Goal: Information Seeking & Learning: Learn about a topic

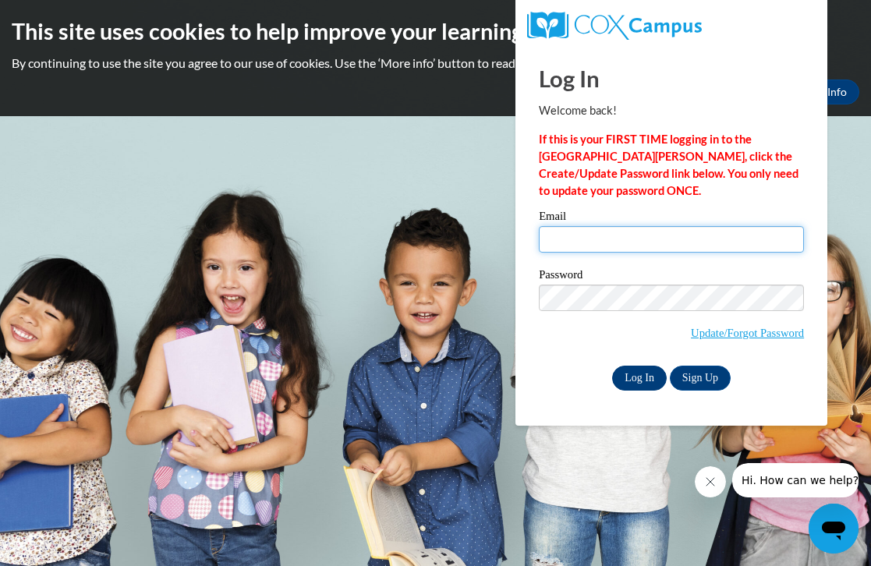
type input "kjone602@students.kennesaw.edu"
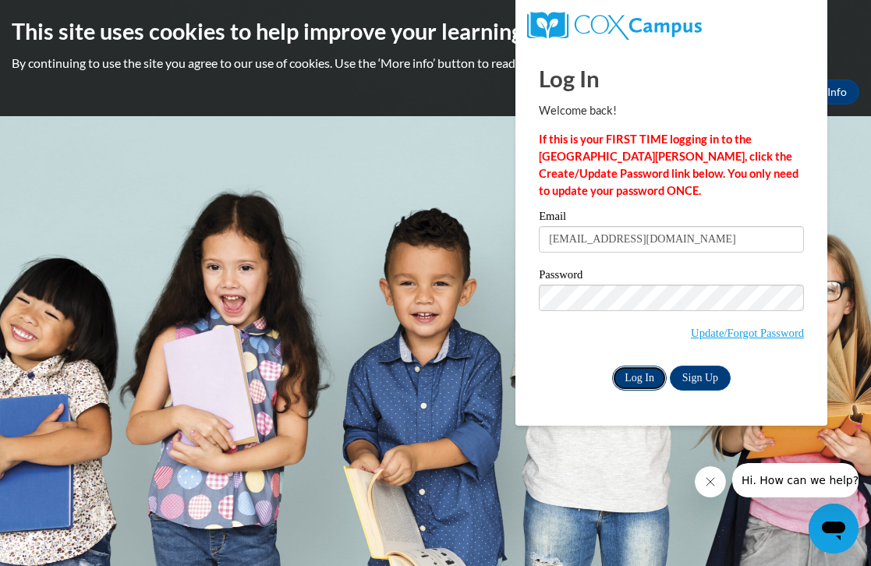
click at [642, 384] on input "Log In" at bounding box center [639, 378] width 55 height 25
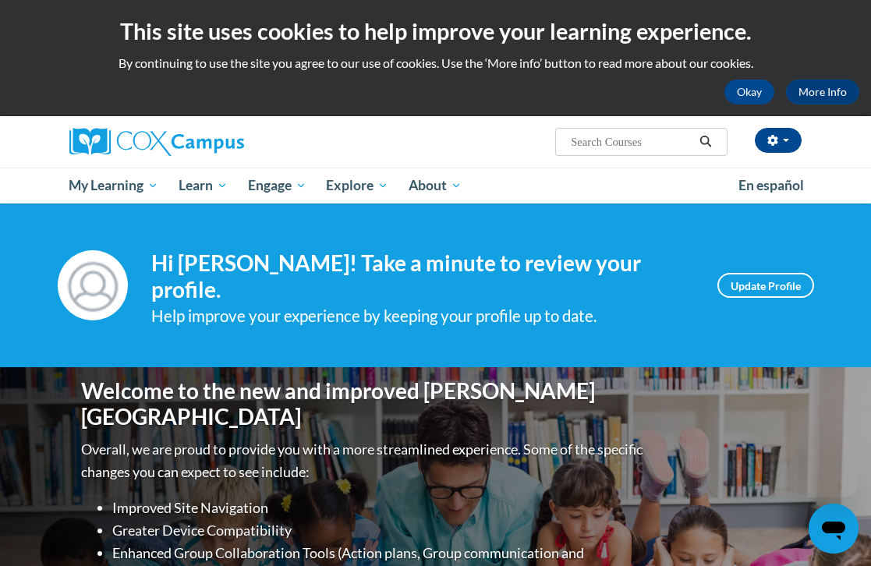
click at [592, 140] on input "Search..." at bounding box center [631, 142] width 125 height 19
type input "structured literacy"
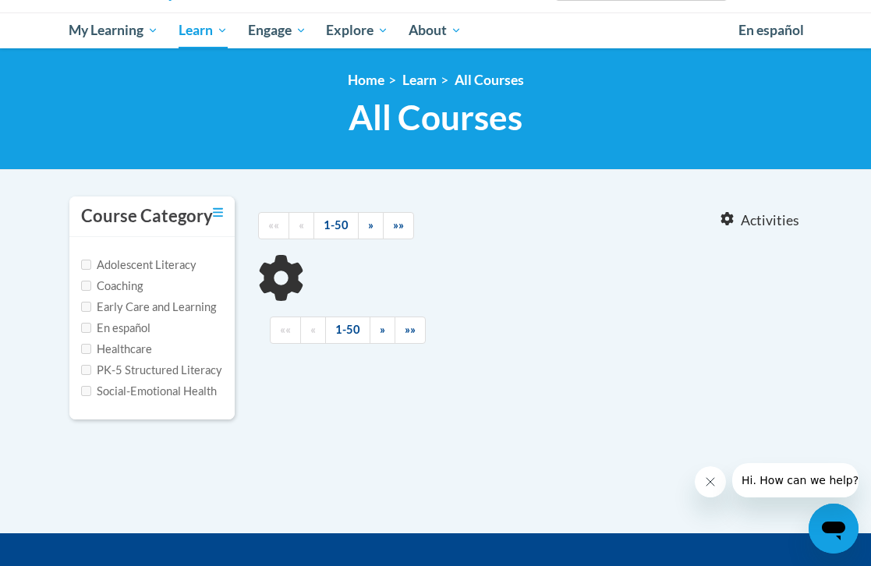
scroll to position [157, 0]
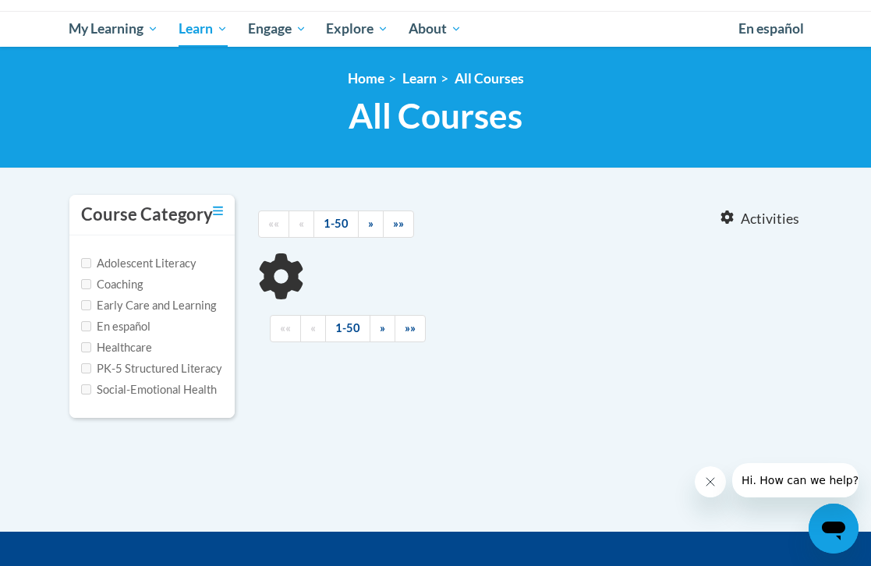
type input "structured literacy"
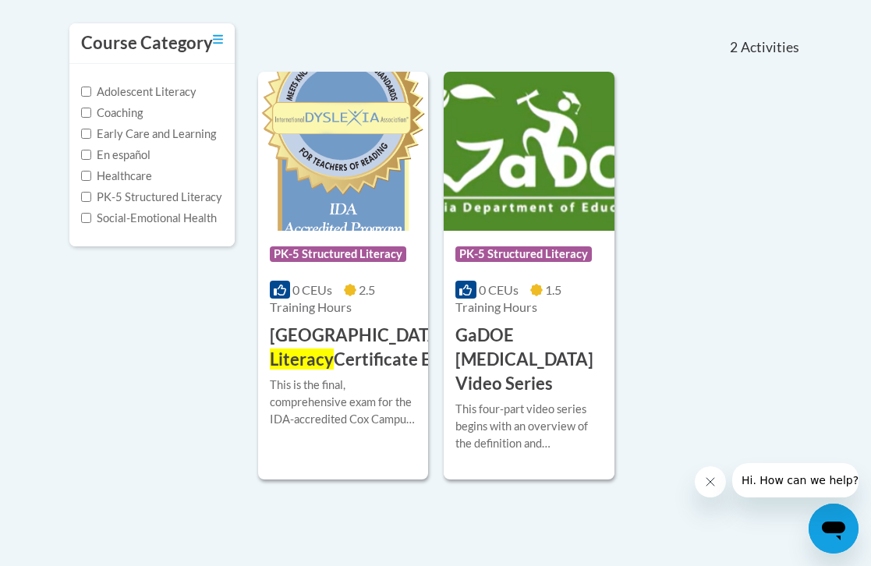
scroll to position [331, 0]
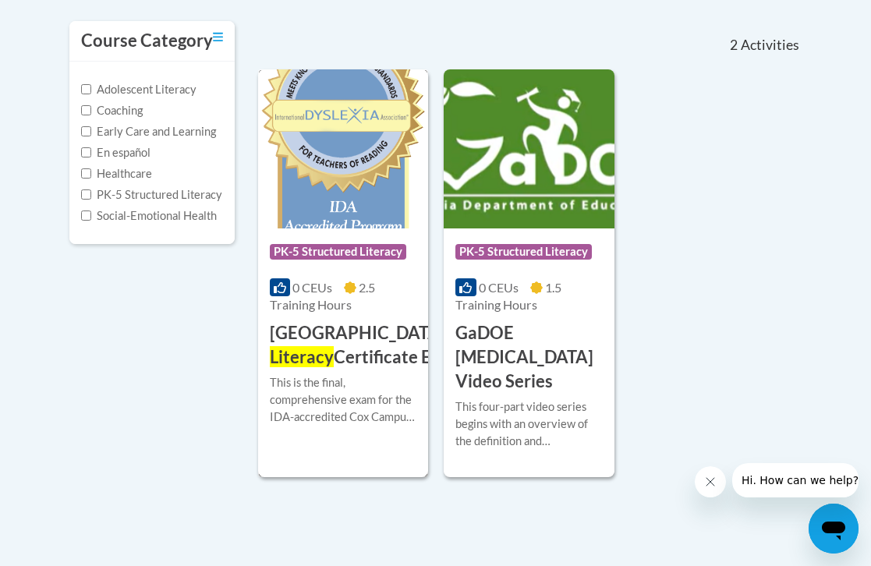
click at [316, 342] on h3 "Cox Campus Structured Literacy Certificate Exam" at bounding box center [400, 345] width 261 height 48
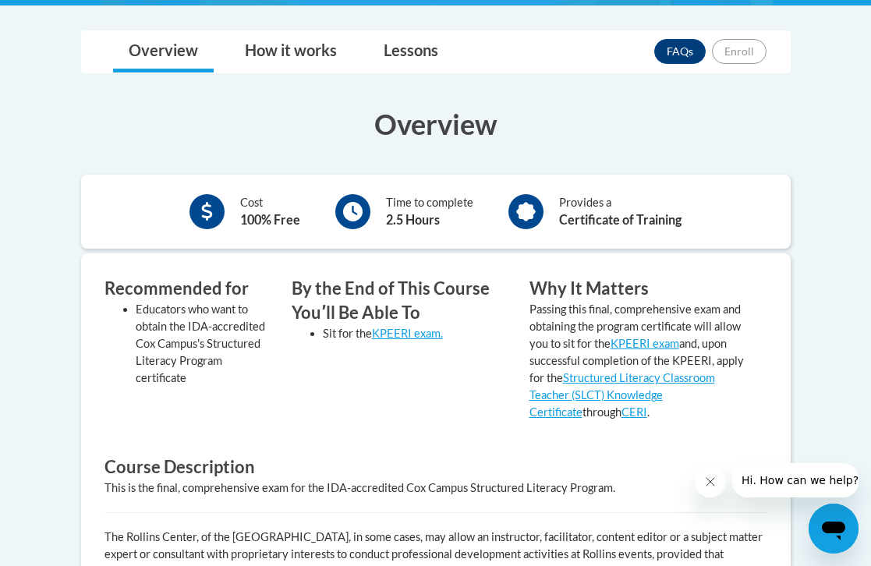
scroll to position [389, 0]
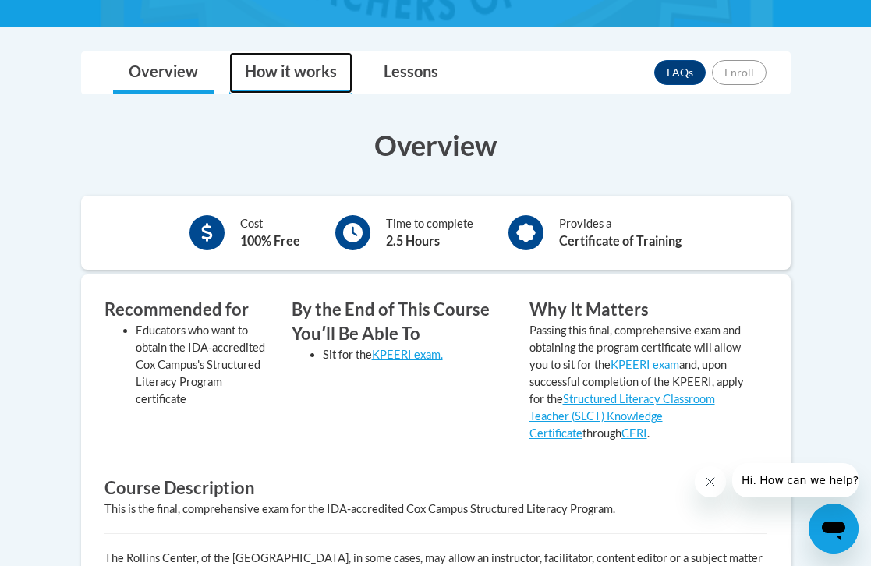
click at [279, 71] on link "How it works" at bounding box center [290, 72] width 123 height 41
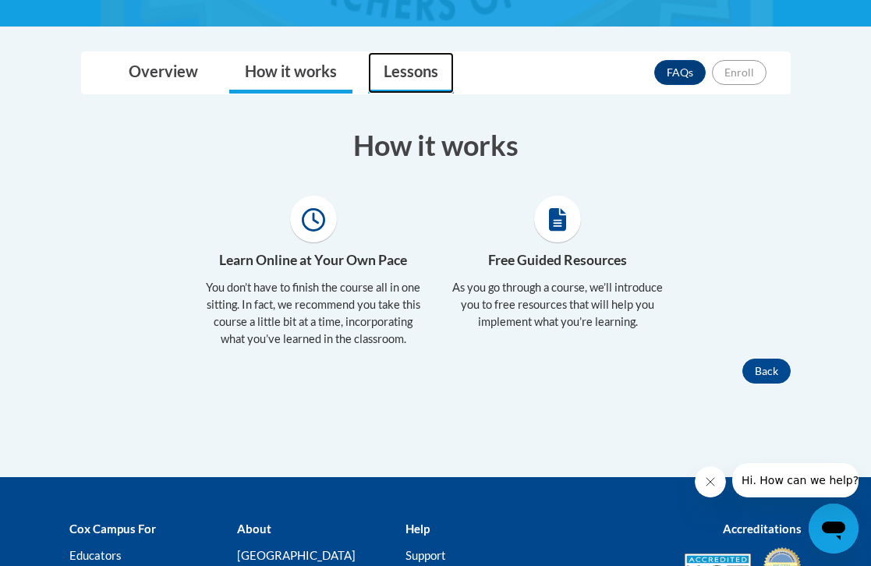
click at [381, 77] on link "Lessons" at bounding box center [411, 72] width 86 height 41
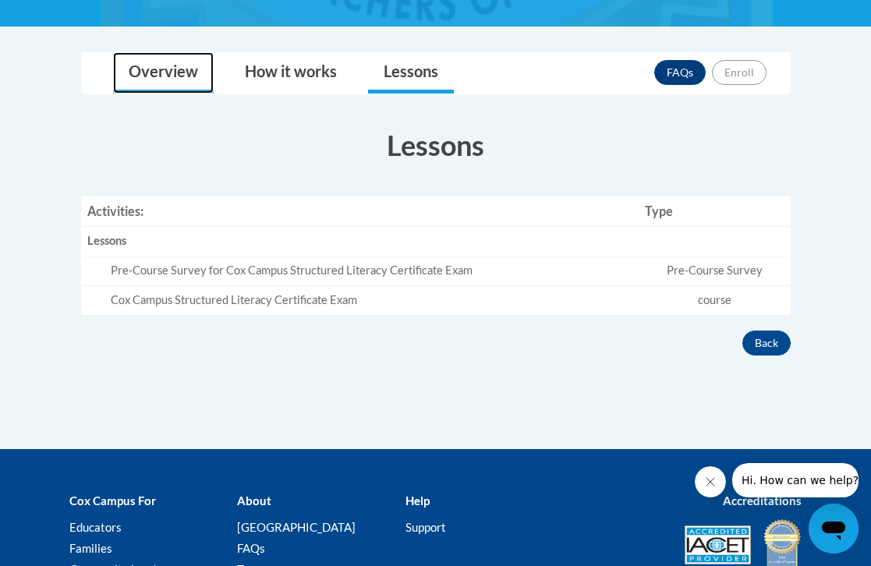
click at [166, 64] on link "Overview" at bounding box center [163, 72] width 101 height 41
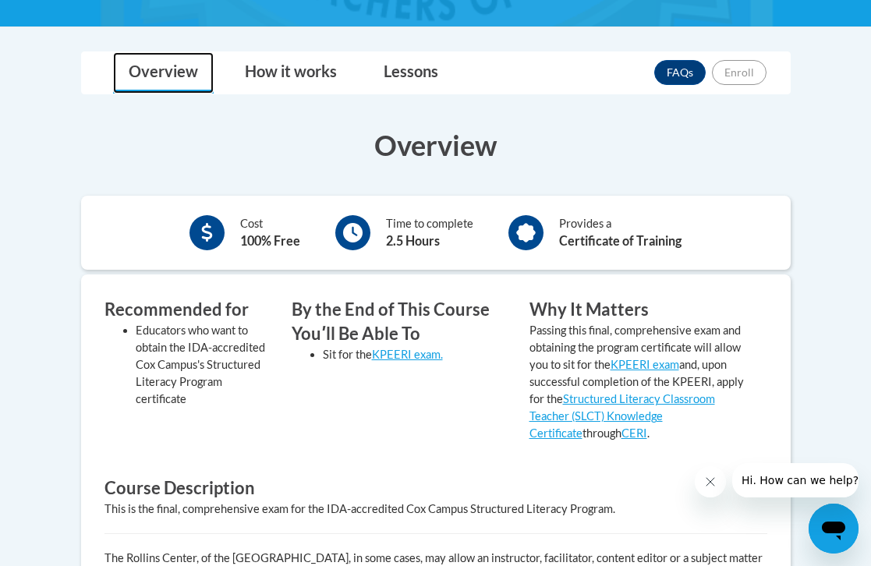
scroll to position [379, 0]
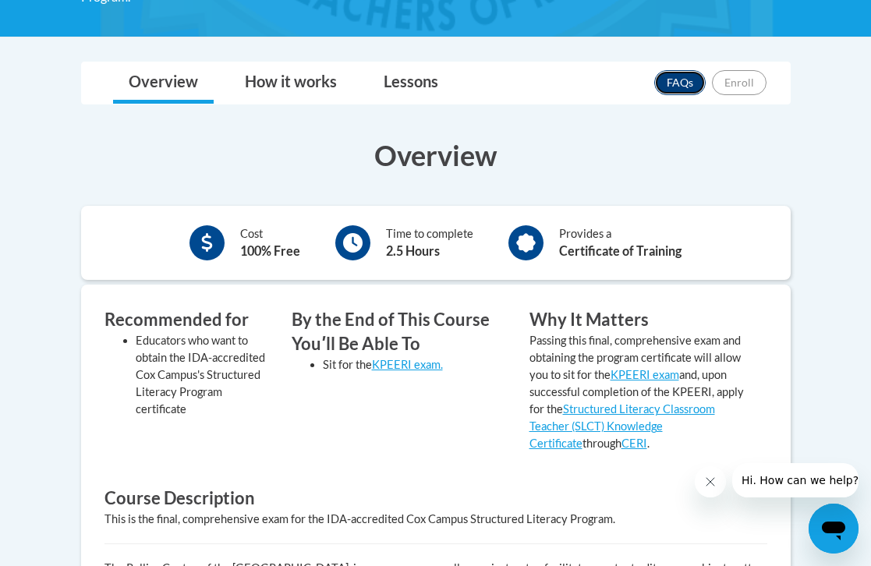
click at [686, 83] on link "FAQs" at bounding box center [679, 82] width 51 height 25
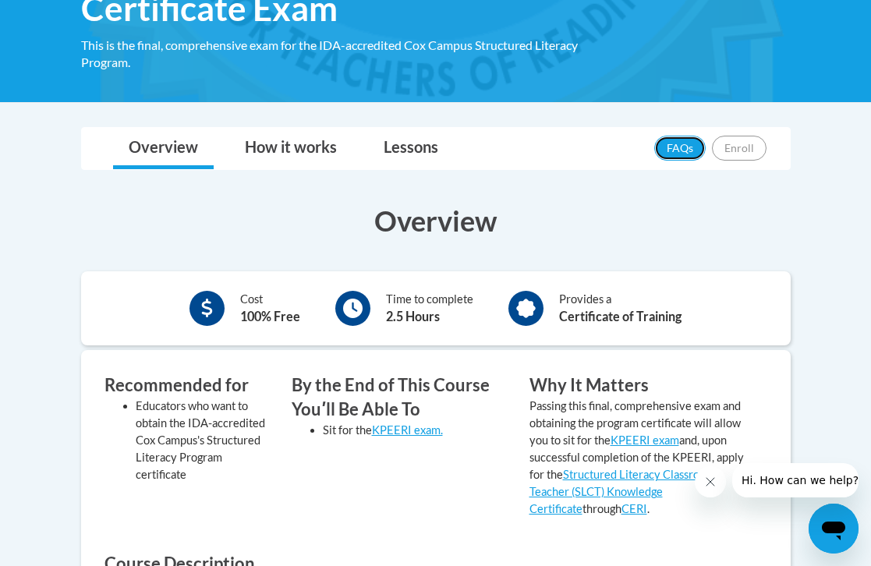
scroll to position [93, 0]
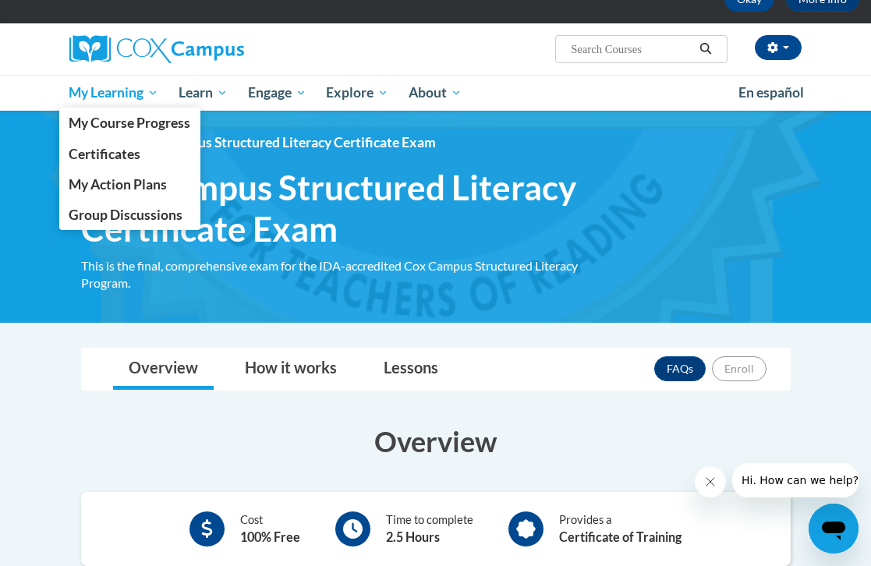
click at [140, 96] on span "My Learning" at bounding box center [114, 92] width 90 height 19
click at [135, 152] on span "Certificates" at bounding box center [105, 154] width 72 height 16
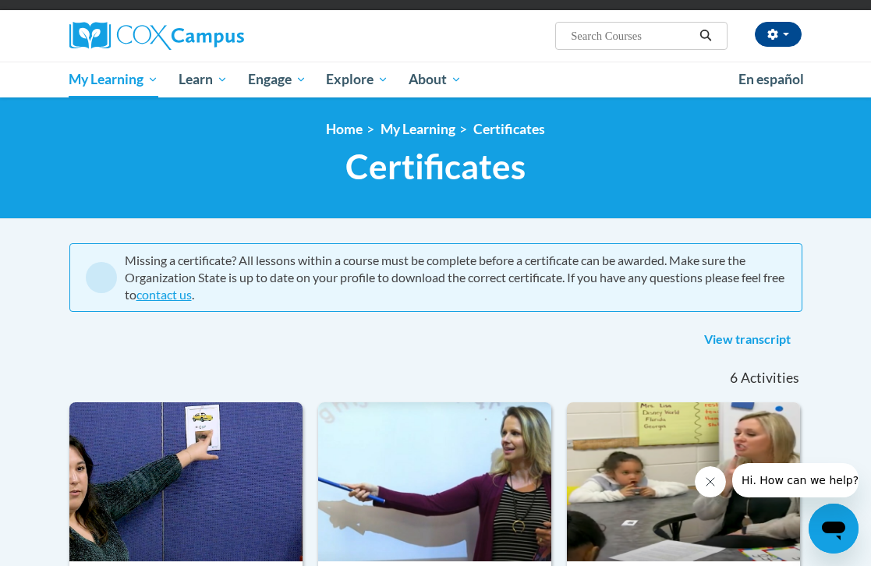
scroll to position [55, 0]
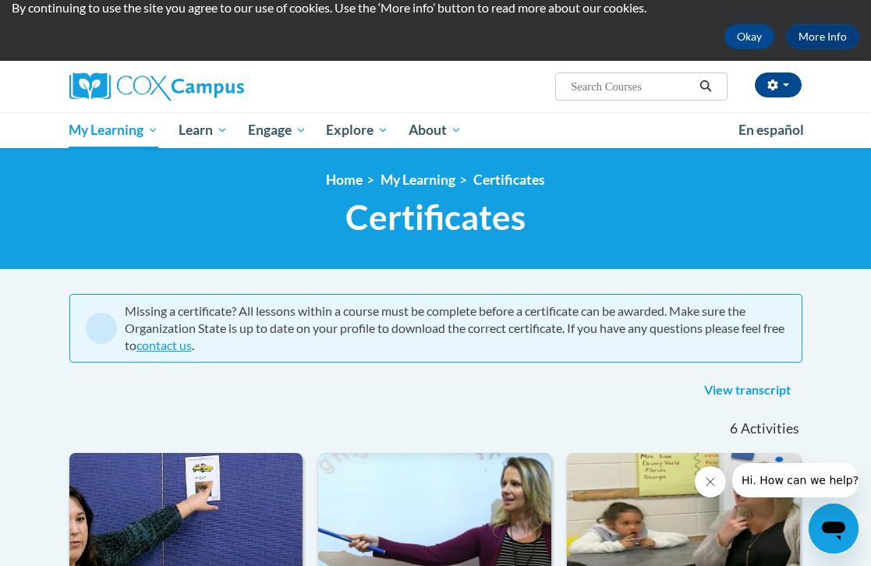
click at [586, 86] on input "Search..." at bounding box center [631, 86] width 125 height 19
type input "pk-5 structured literacy"
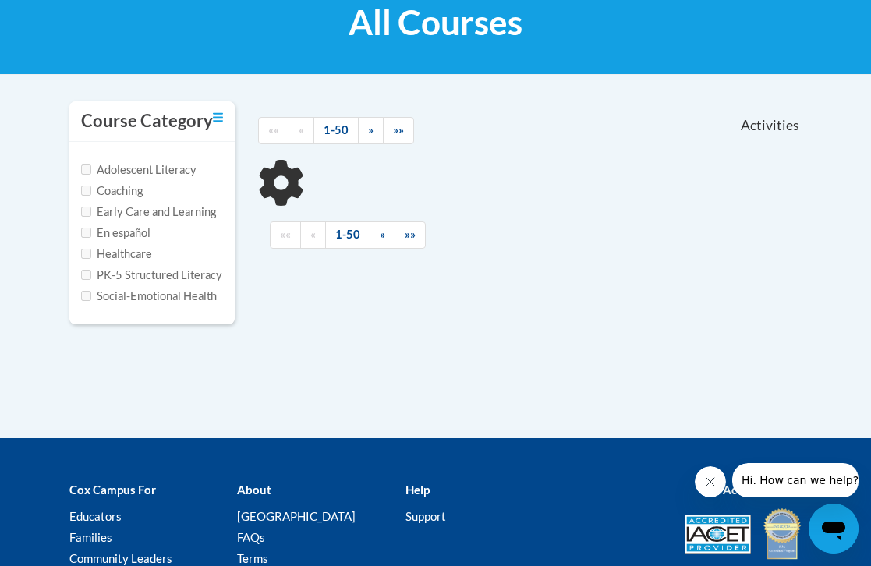
scroll to position [252, 0]
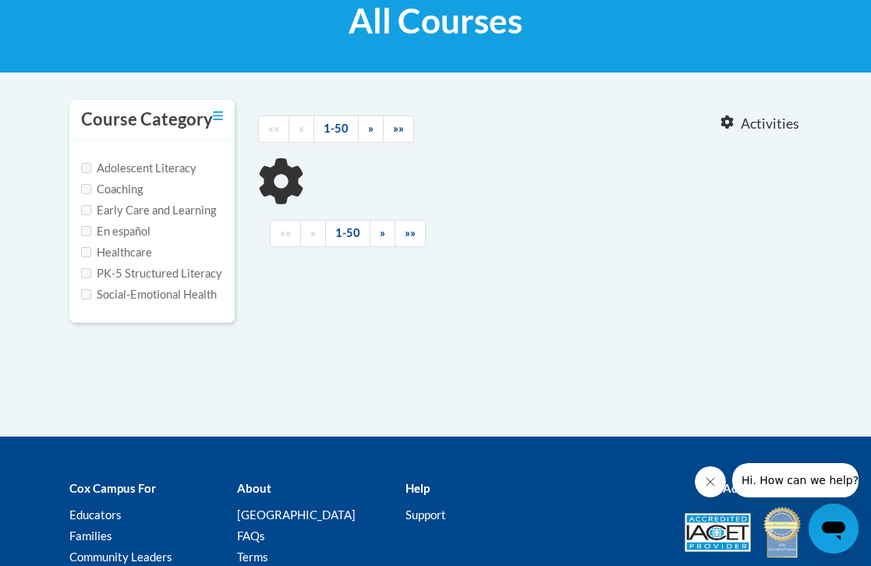
type input "pk-5 structured literacy"
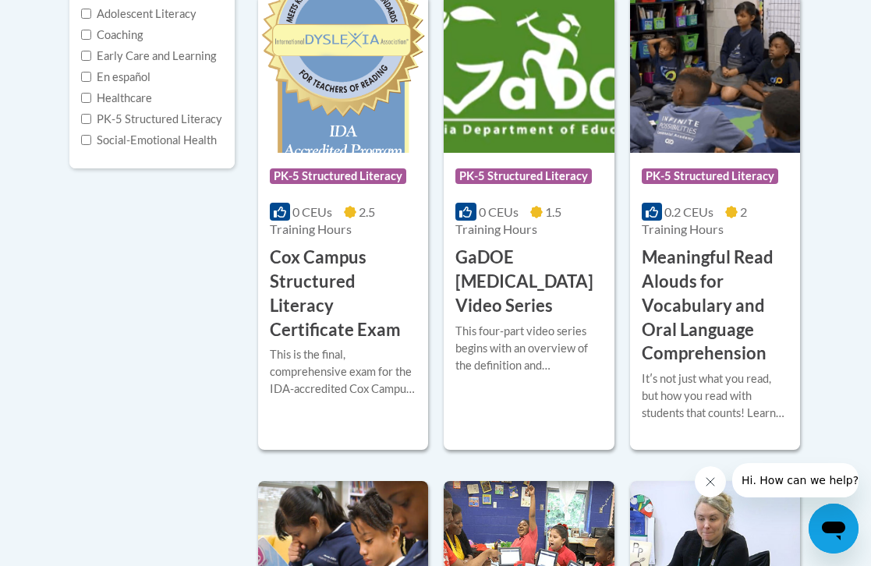
scroll to position [391, 0]
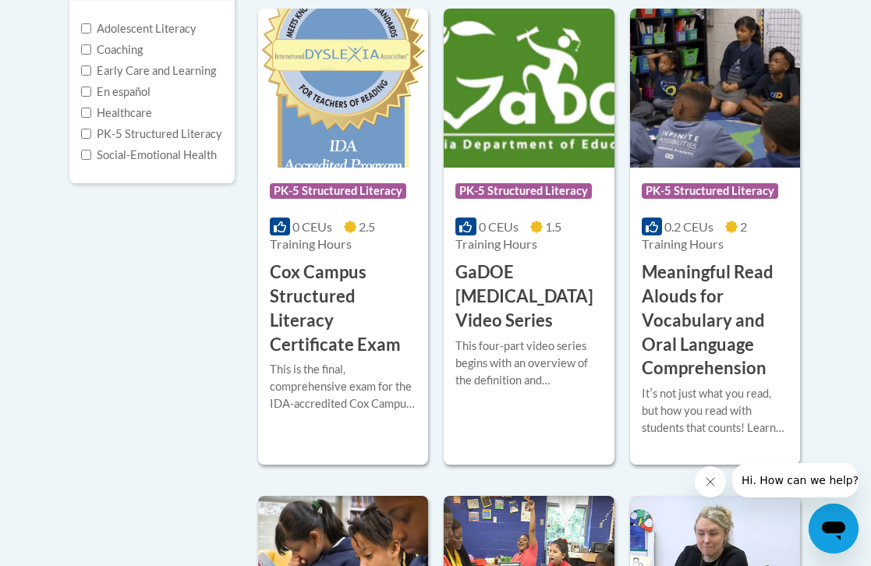
click at [93, 136] on label "PK-5 Structured Literacy" at bounding box center [151, 134] width 141 height 17
click at [91, 136] on input "PK-5 Structured Literacy" at bounding box center [86, 134] width 10 height 10
checkbox input "true"
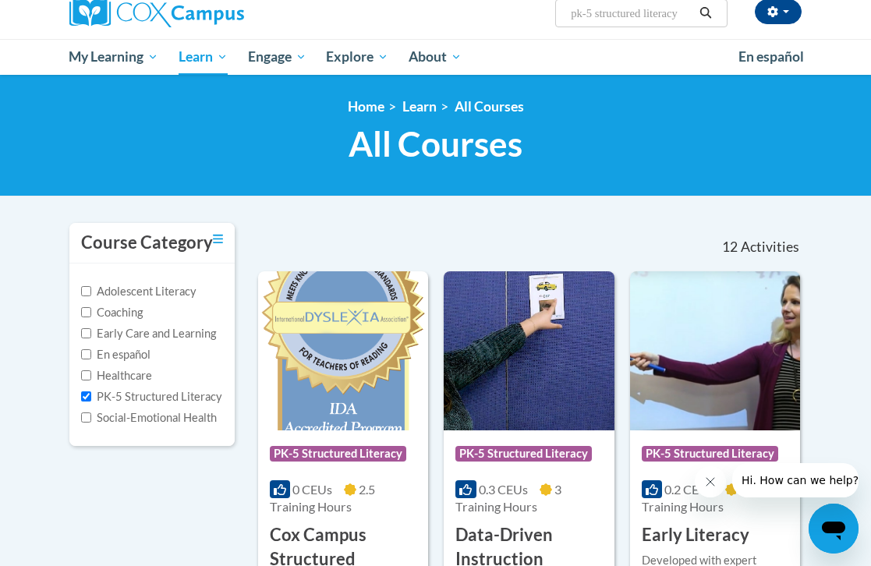
scroll to position [73, 0]
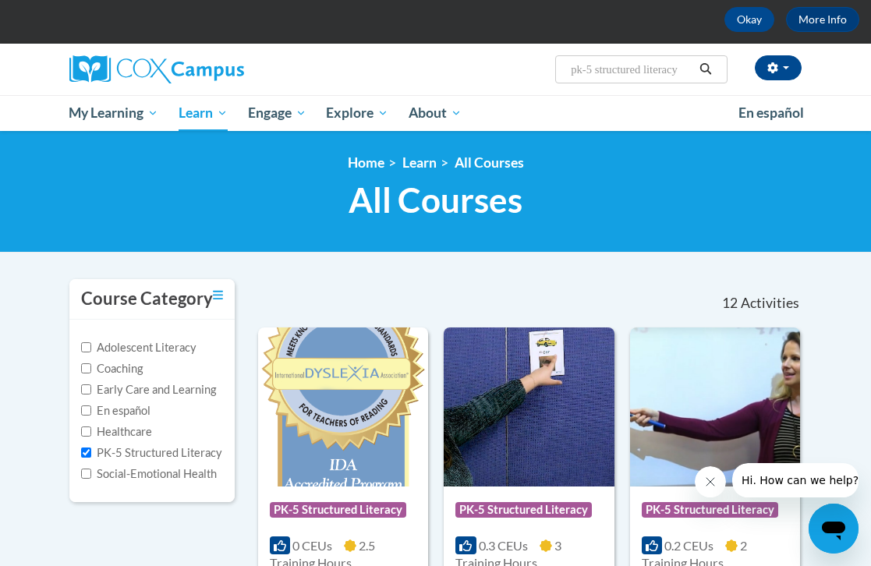
click at [621, 61] on input "pk-5 structured literacy" at bounding box center [631, 69] width 125 height 19
click at [621, 62] on input "pk-5 structured literacy" at bounding box center [631, 69] width 125 height 19
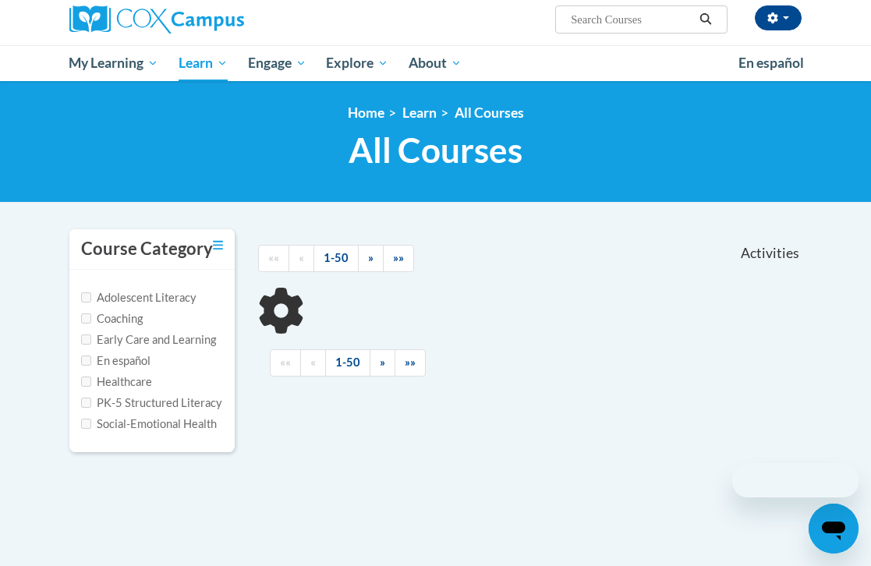
scroll to position [187, 0]
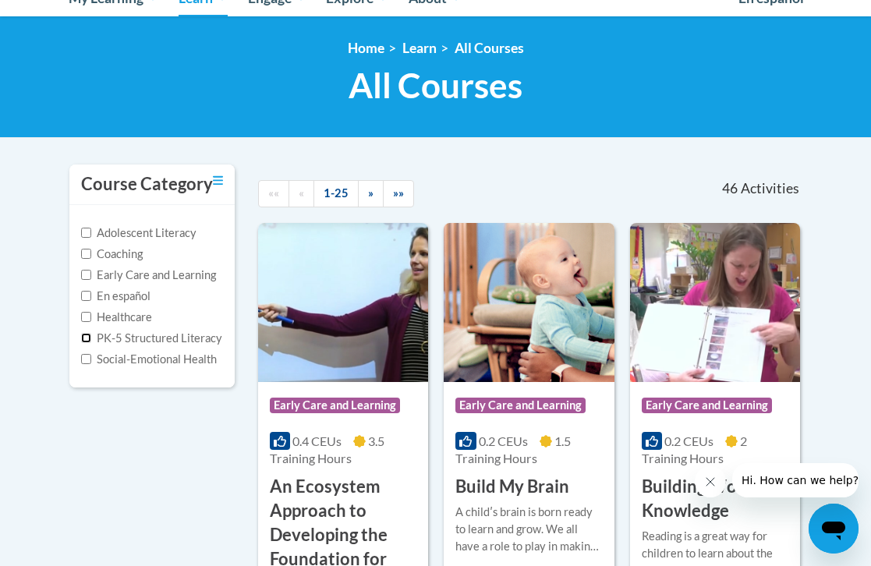
click at [86, 338] on input "PK-5 Structured Literacy" at bounding box center [86, 338] width 10 height 10
checkbox input "true"
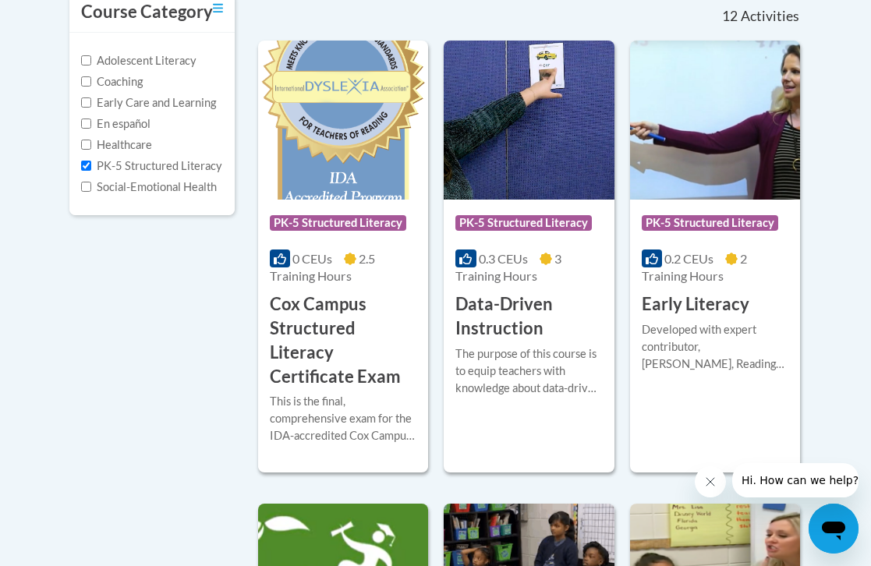
scroll to position [355, 0]
